Goal: Navigation & Orientation: Find specific page/section

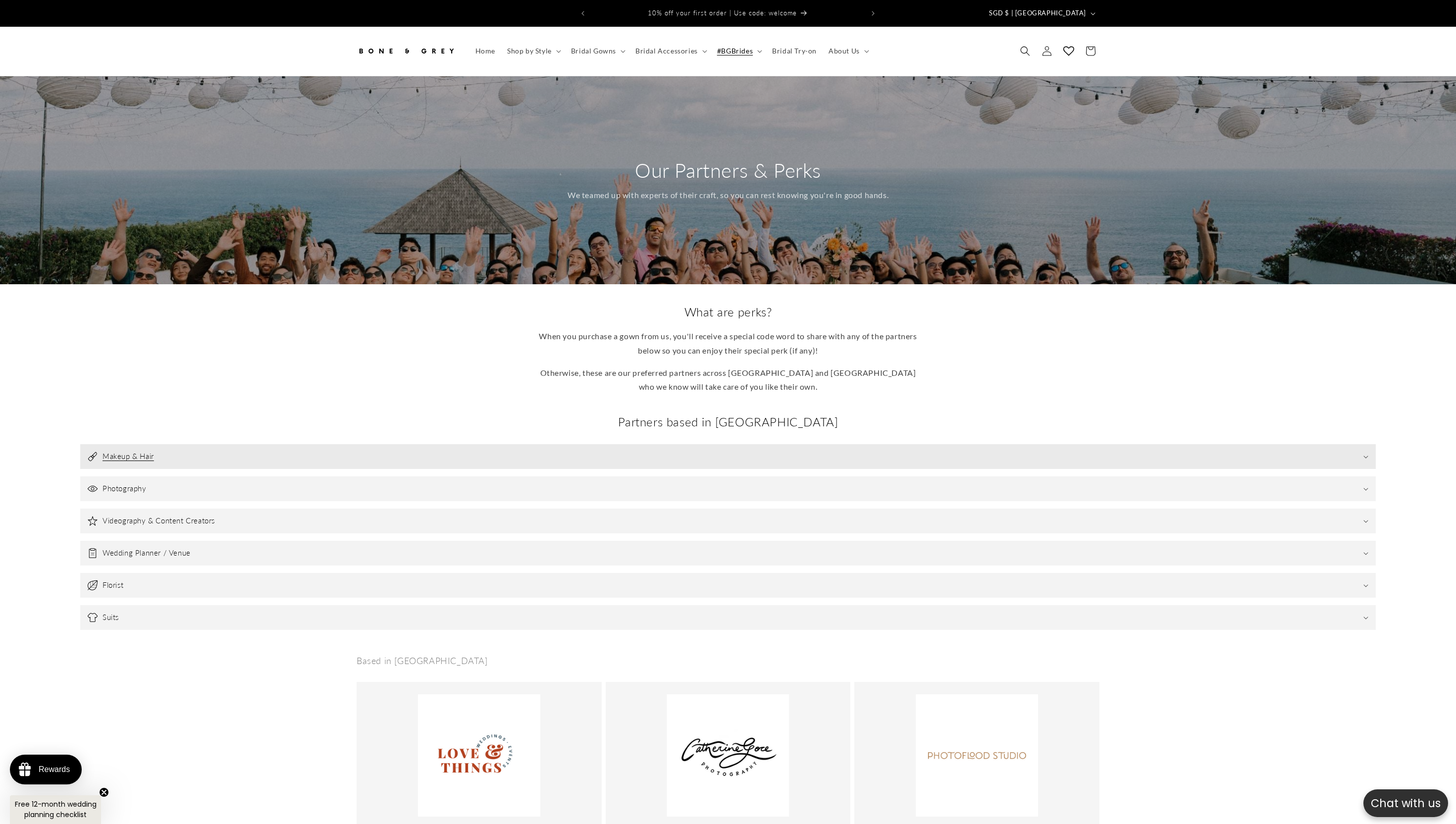
click at [601, 444] on summary "Makeup & Hair" at bounding box center [728, 456] width 1296 height 24
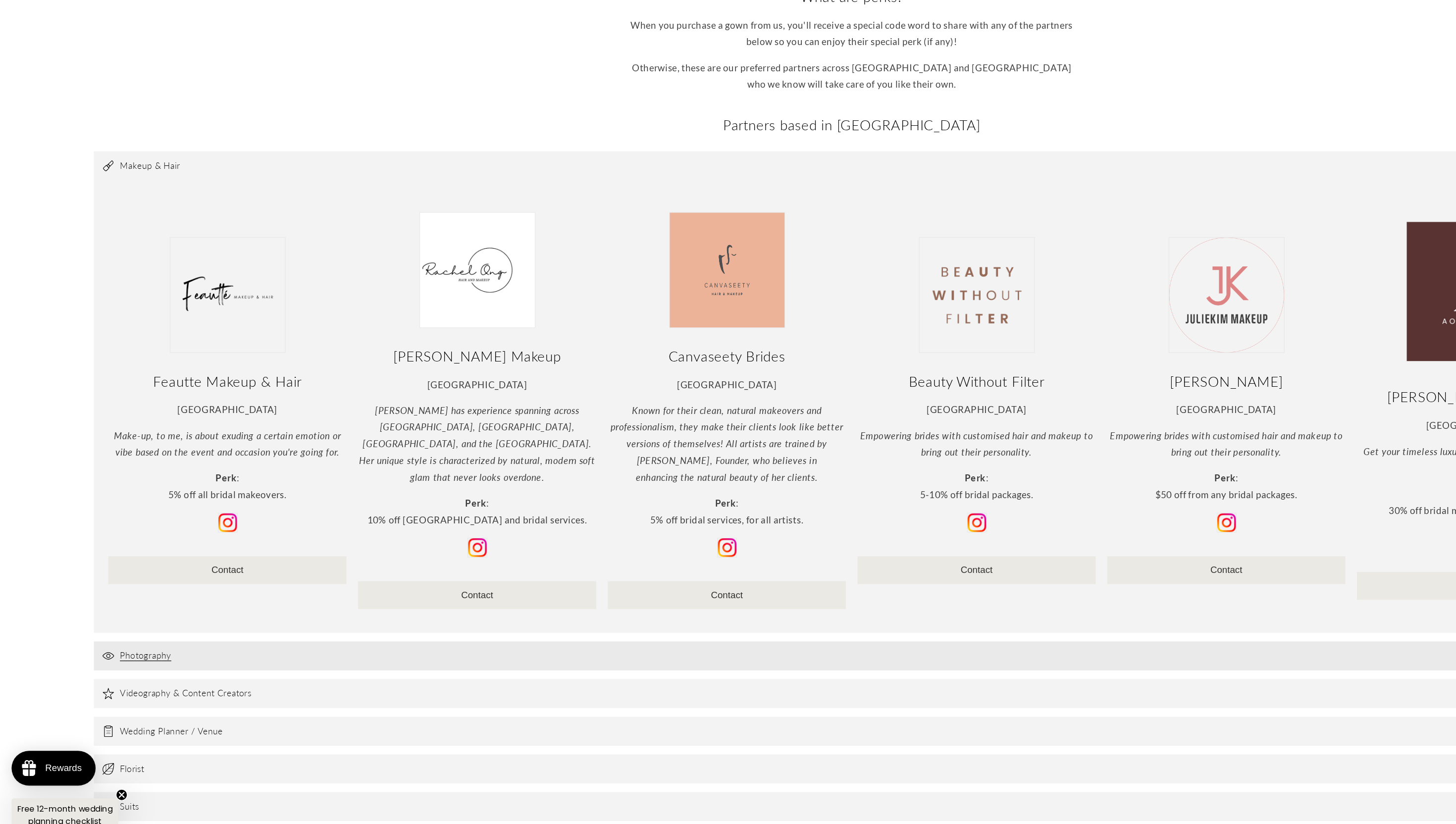
click at [377, 661] on summary "Photography" at bounding box center [728, 673] width 1296 height 24
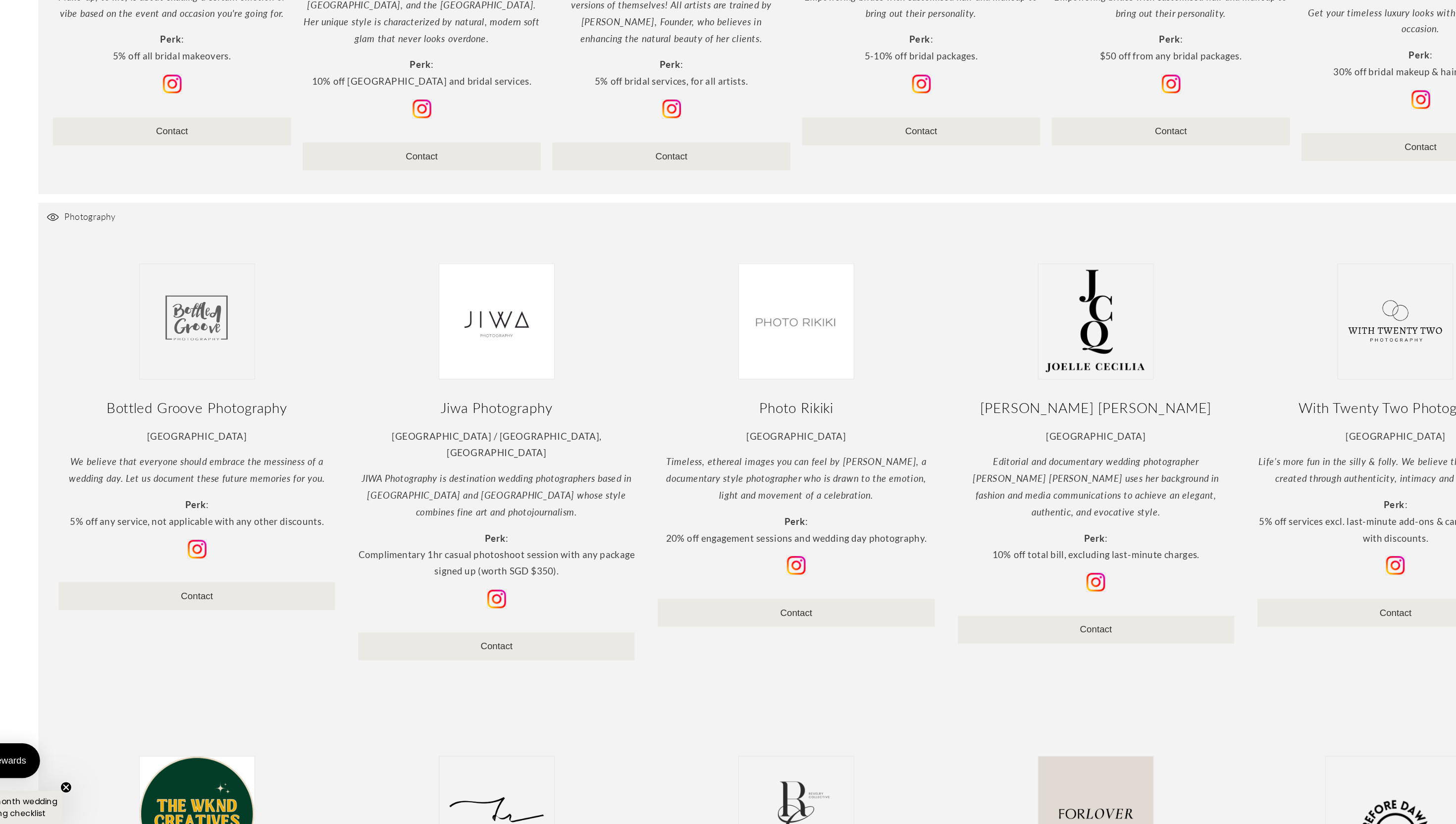
scroll to position [0, 272]
click at [284, 308] on summary "Photography" at bounding box center [728, 305] width 1296 height 24
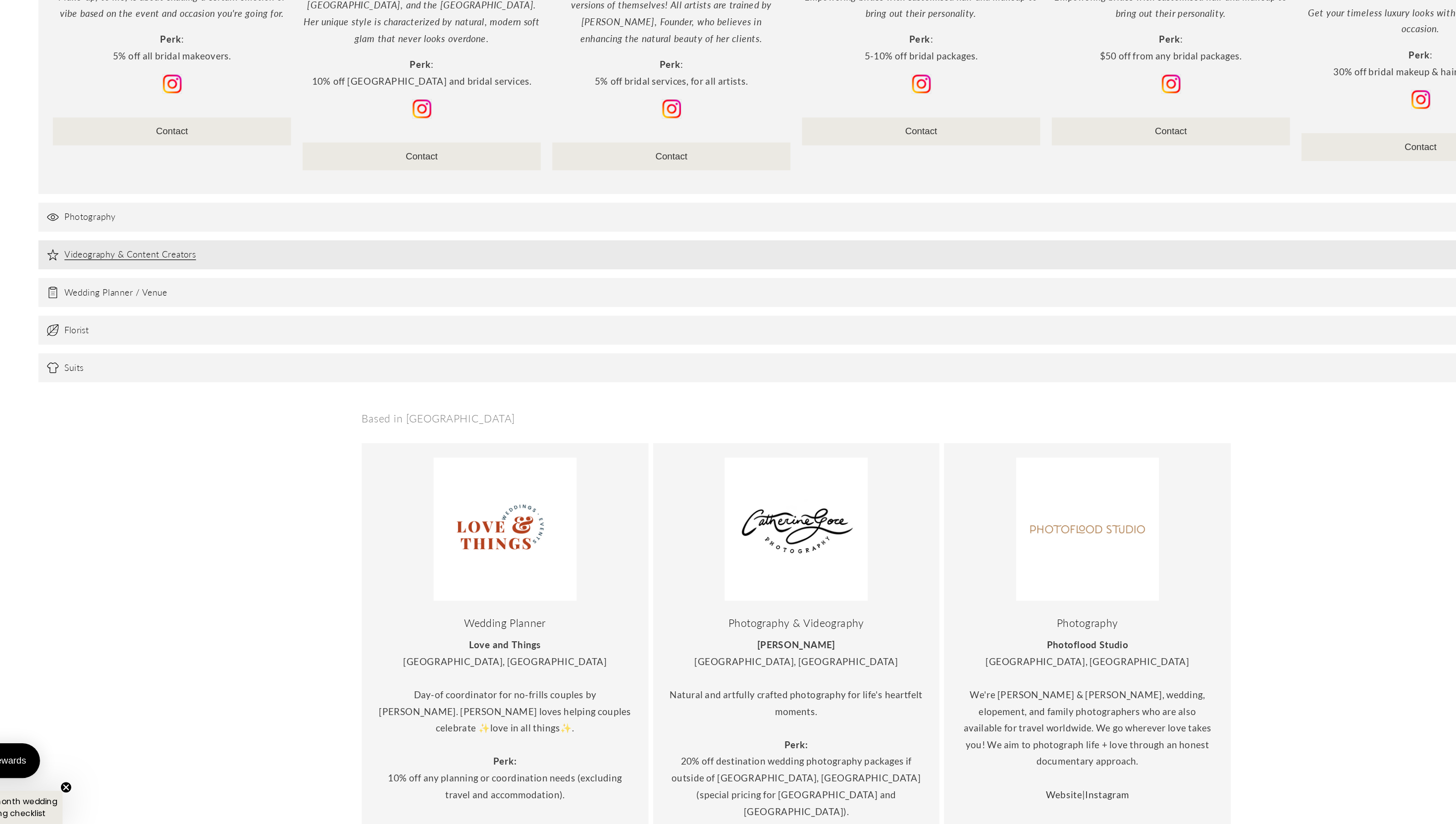
click at [263, 330] on summary "Videography & Content Creators" at bounding box center [728, 337] width 1296 height 24
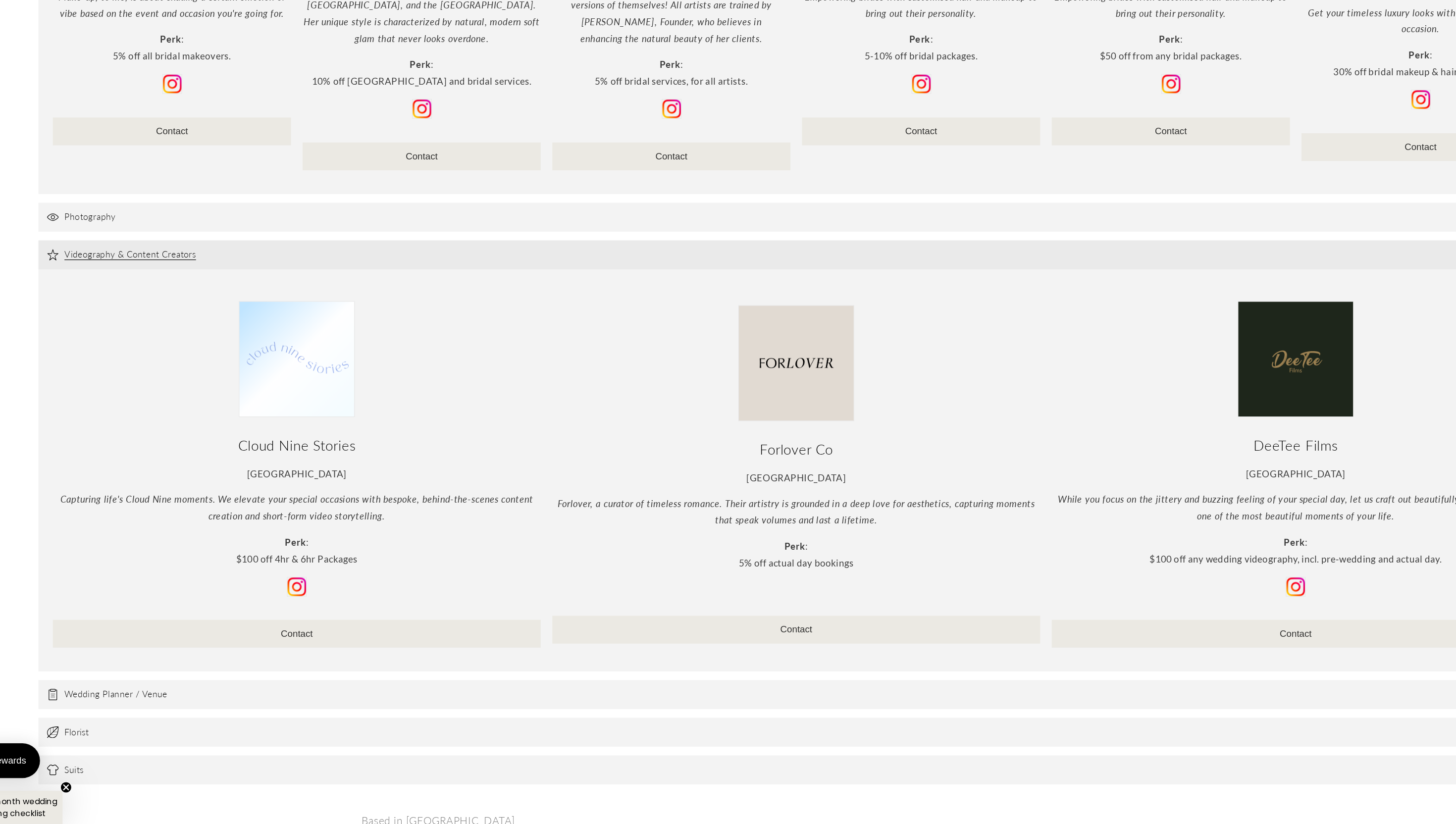
scroll to position [0, 545]
click at [263, 330] on summary "Videography & Content Creators" at bounding box center [728, 337] width 1296 height 24
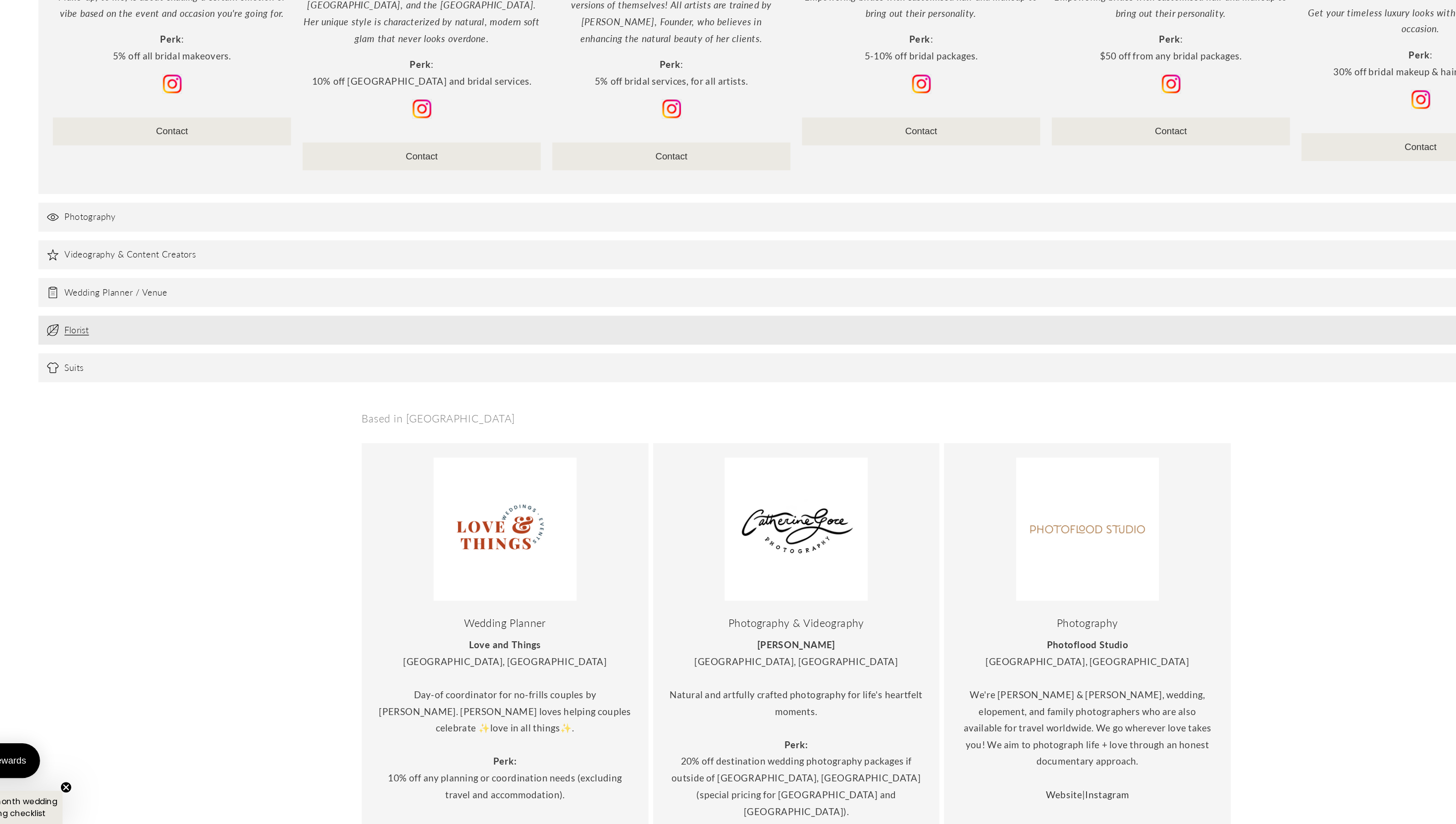
click at [230, 390] on summary "Florist" at bounding box center [728, 401] width 1296 height 24
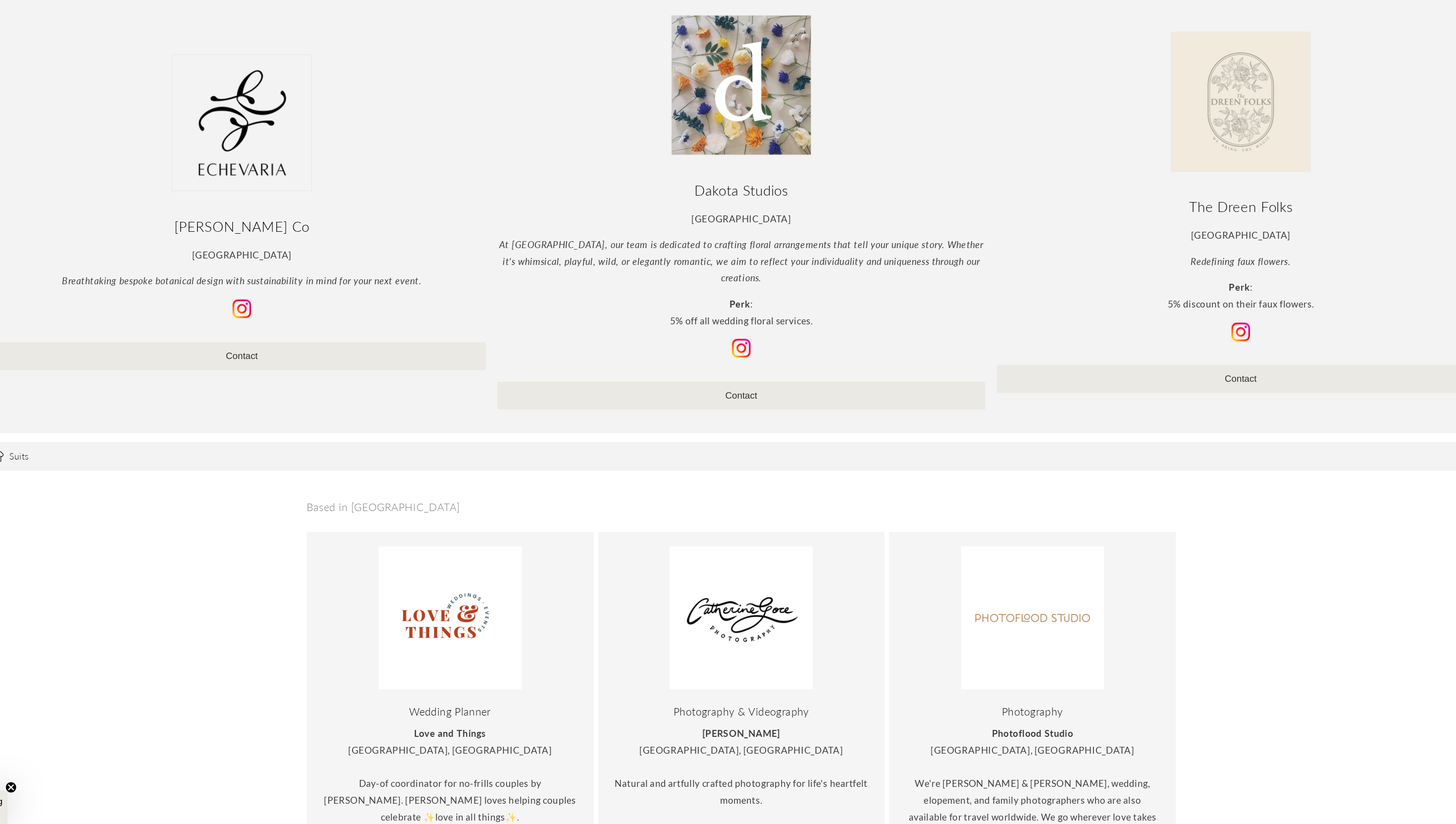
scroll to position [875, 0]
click at [192, 505] on summary "Suits" at bounding box center [728, 508] width 1296 height 24
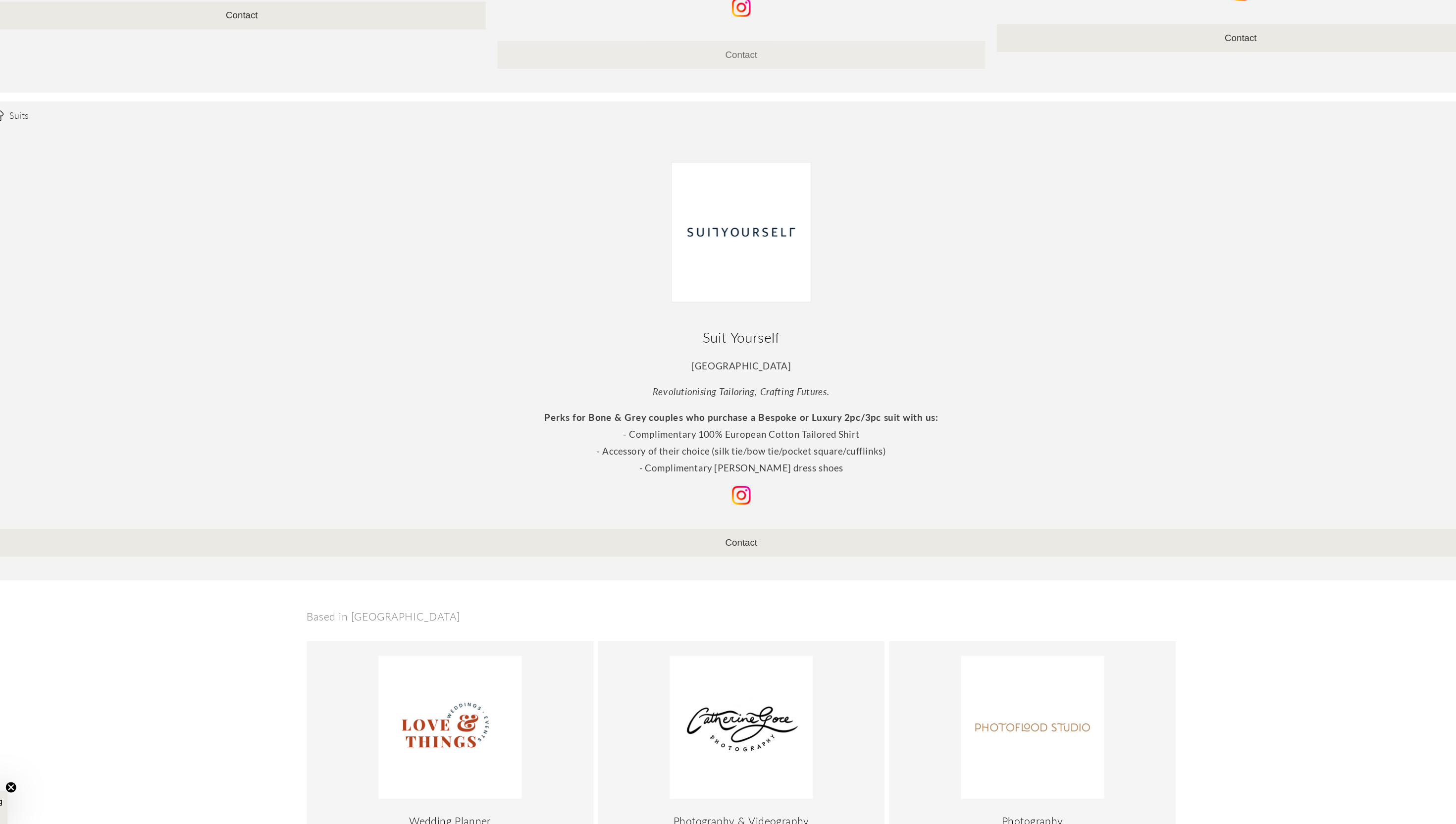
scroll to position [0, 0]
